Goal: Transaction & Acquisition: Purchase product/service

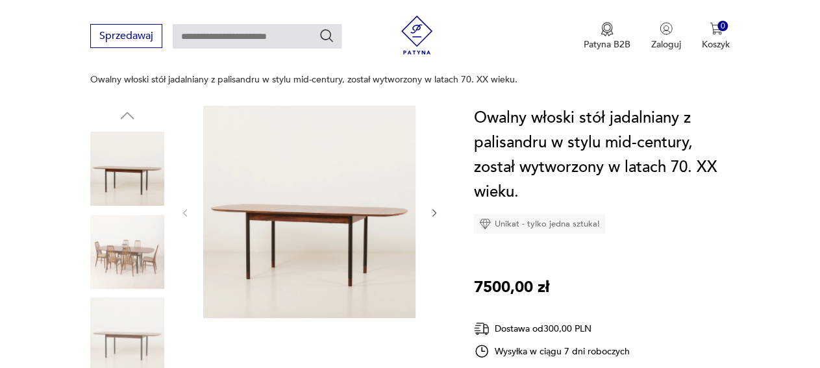
click at [273, 244] on img at bounding box center [309, 212] width 212 height 212
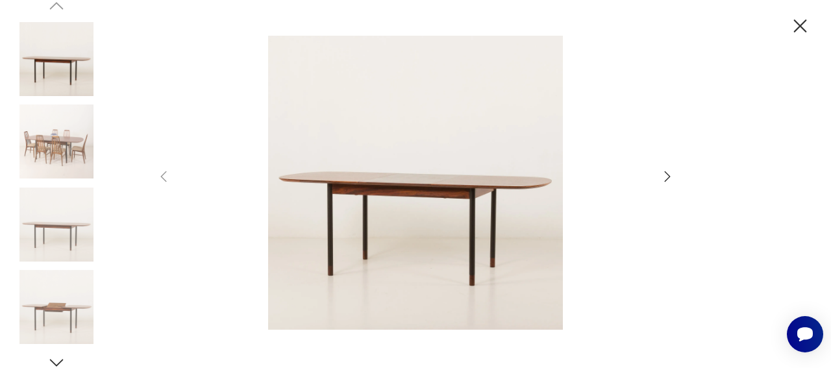
click at [670, 180] on icon "button" at bounding box center [668, 177] width 16 height 16
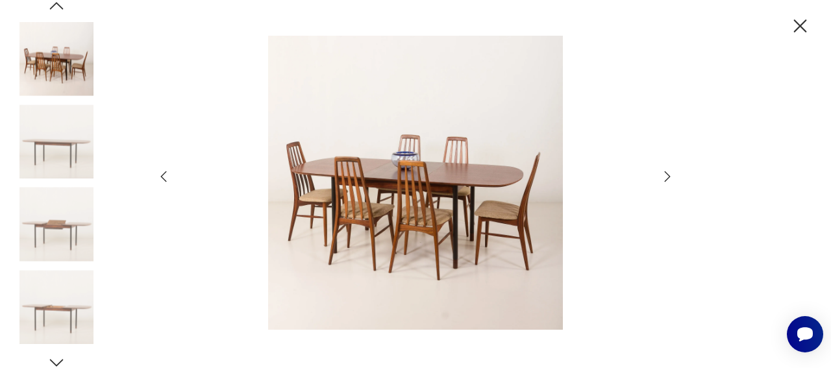
click at [670, 180] on icon "button" at bounding box center [668, 177] width 16 height 16
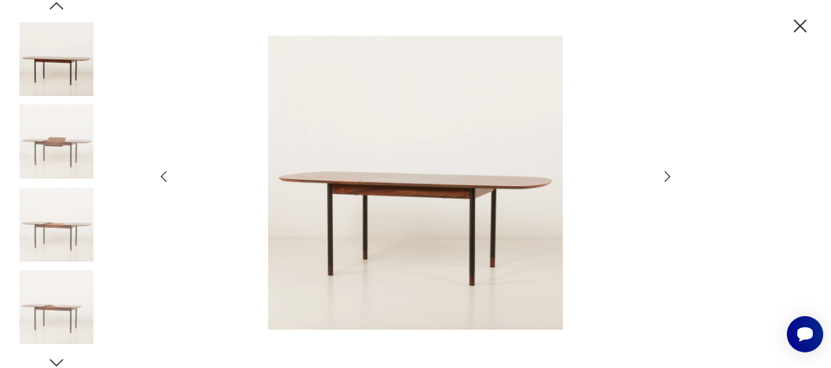
click at [670, 180] on icon "button" at bounding box center [668, 177] width 16 height 16
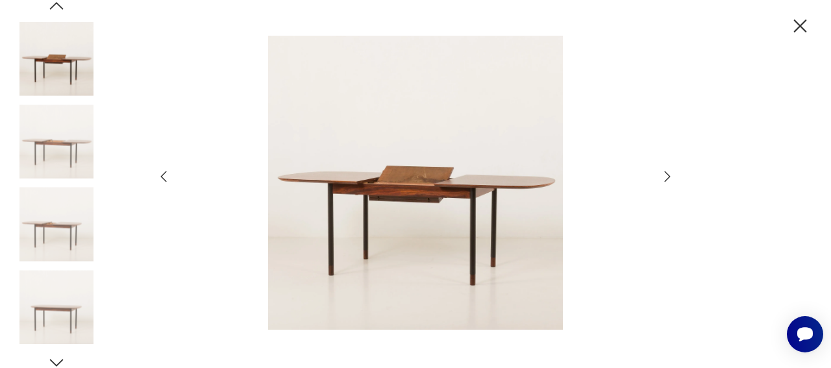
click at [670, 180] on icon "button" at bounding box center [668, 177] width 16 height 16
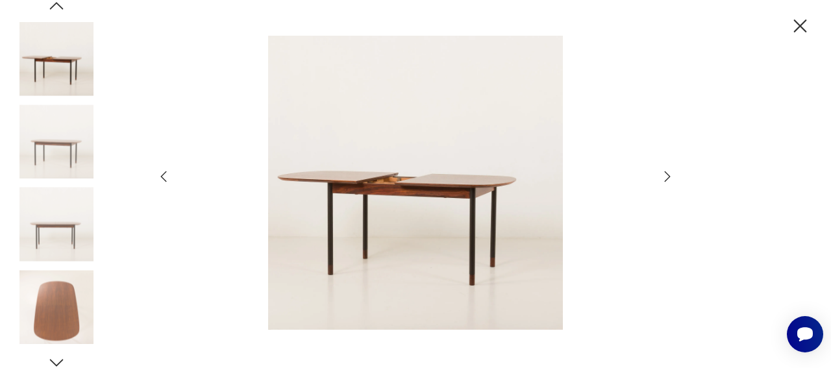
click at [670, 180] on icon "button" at bounding box center [668, 177] width 16 height 16
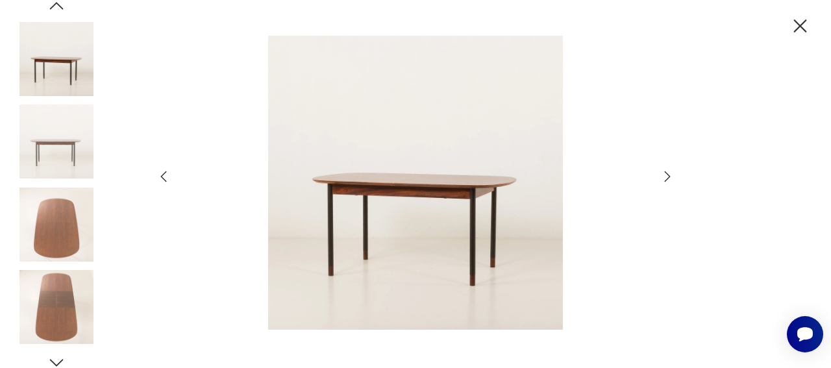
click at [670, 180] on icon "button" at bounding box center [668, 177] width 16 height 16
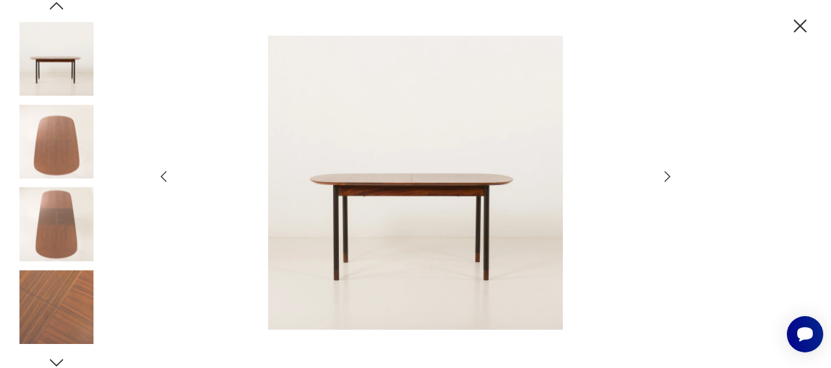
click at [670, 180] on icon "button" at bounding box center [668, 177] width 16 height 16
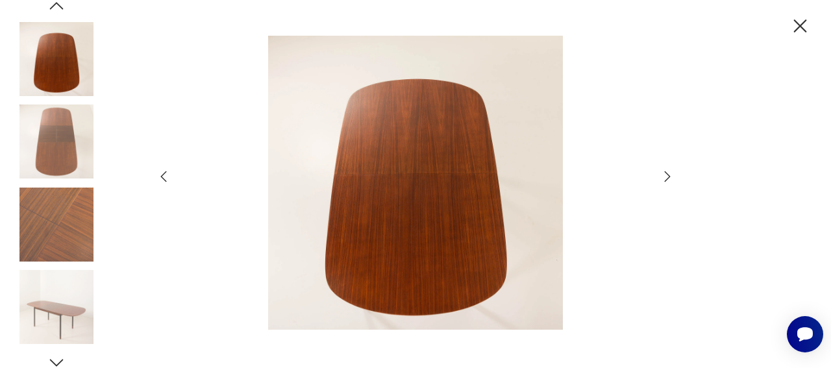
click at [799, 24] on icon "button" at bounding box center [800, 25] width 13 height 13
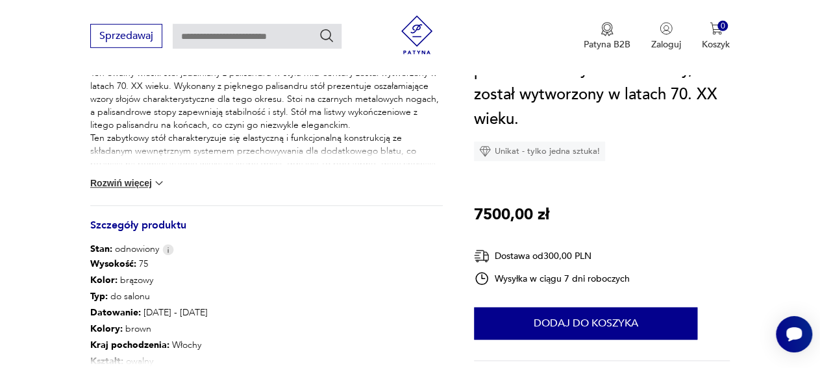
scroll to position [853, 0]
